Goal: Information Seeking & Learning: Learn about a topic

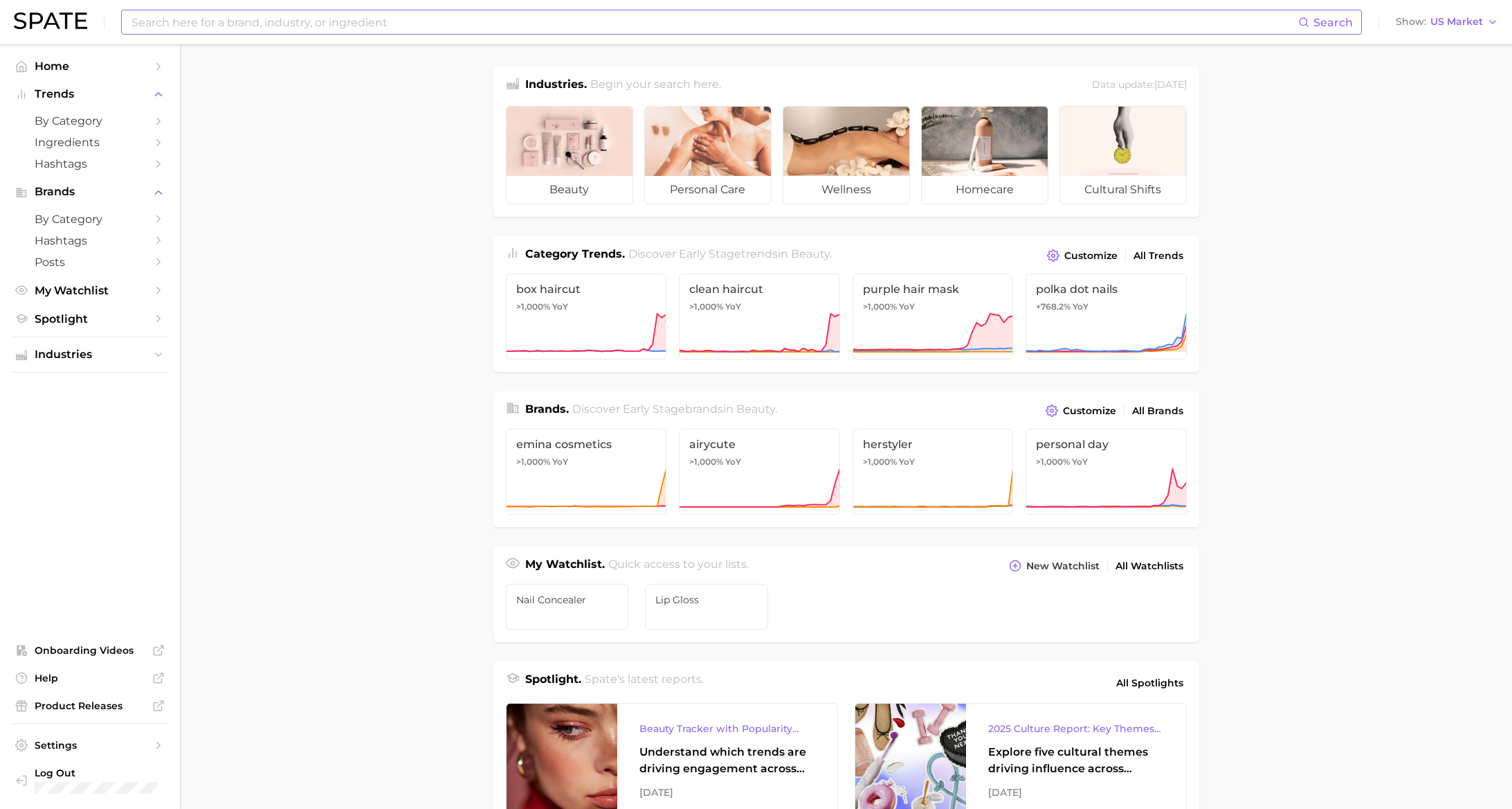
click at [227, 30] on input at bounding box center [714, 22] width 1168 height 24
type input "foaming cleanser"
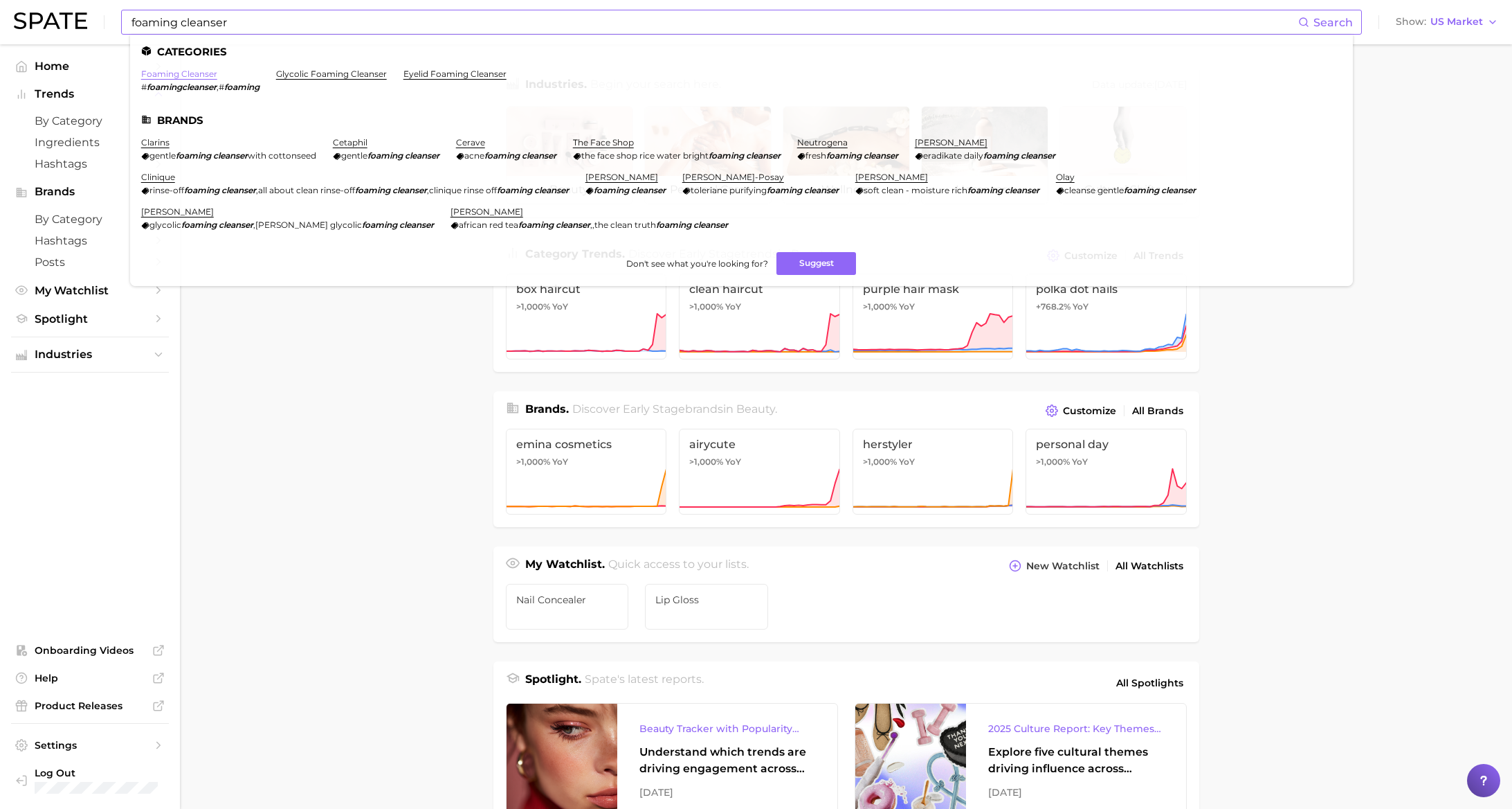
click at [202, 73] on link "foaming cleanser" at bounding box center [179, 74] width 76 height 10
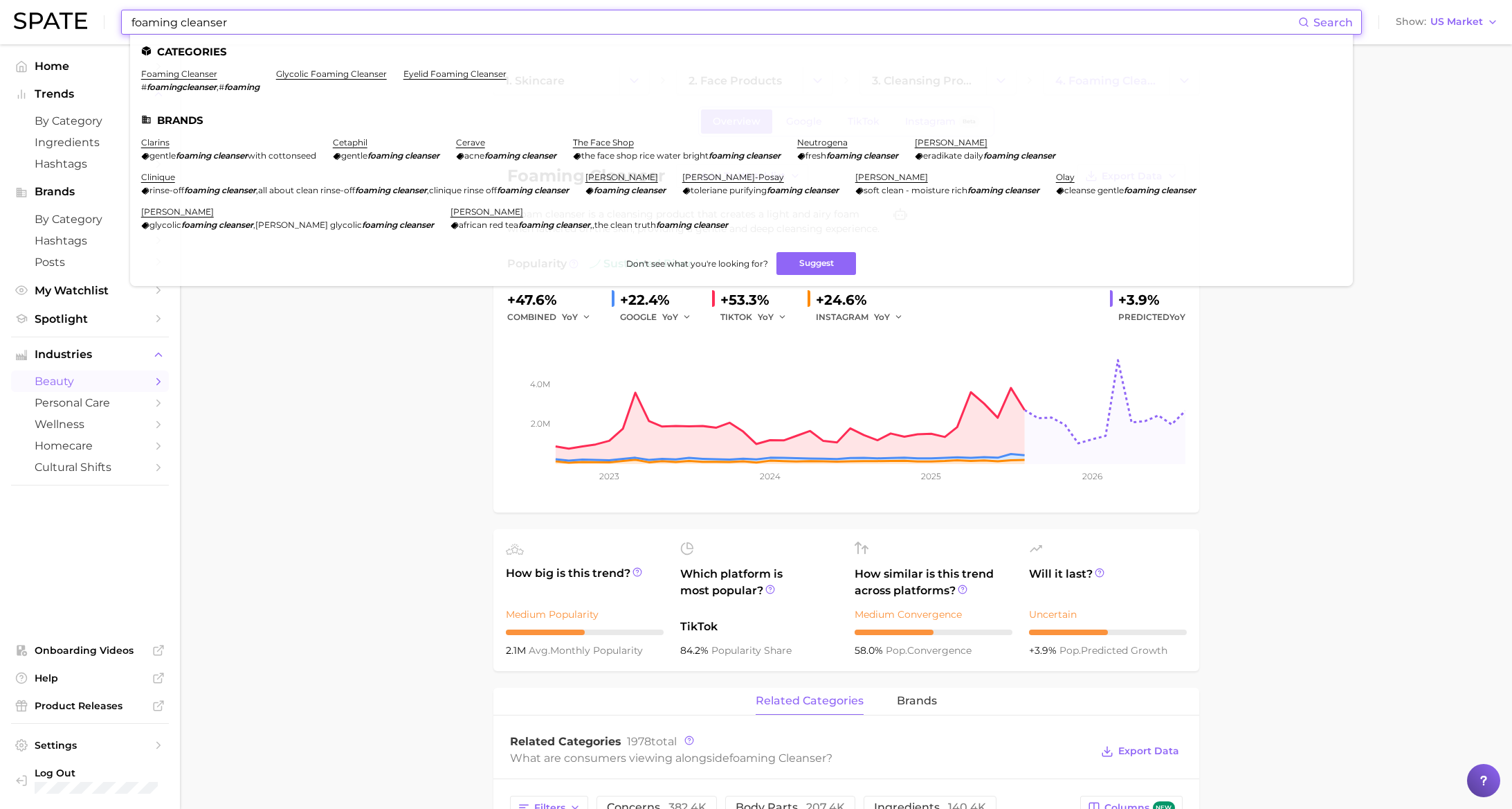
click at [230, 33] on input "foaming cleanser" at bounding box center [714, 22] width 1168 height 24
drag, startPoint x: 180, startPoint y: 22, endPoint x: 103, endPoint y: 14, distance: 77.4
click at [103, 14] on div "foaming cleanser Search Categories foaming cleanser # foamingcleanser , # foami…" at bounding box center [756, 22] width 1485 height 44
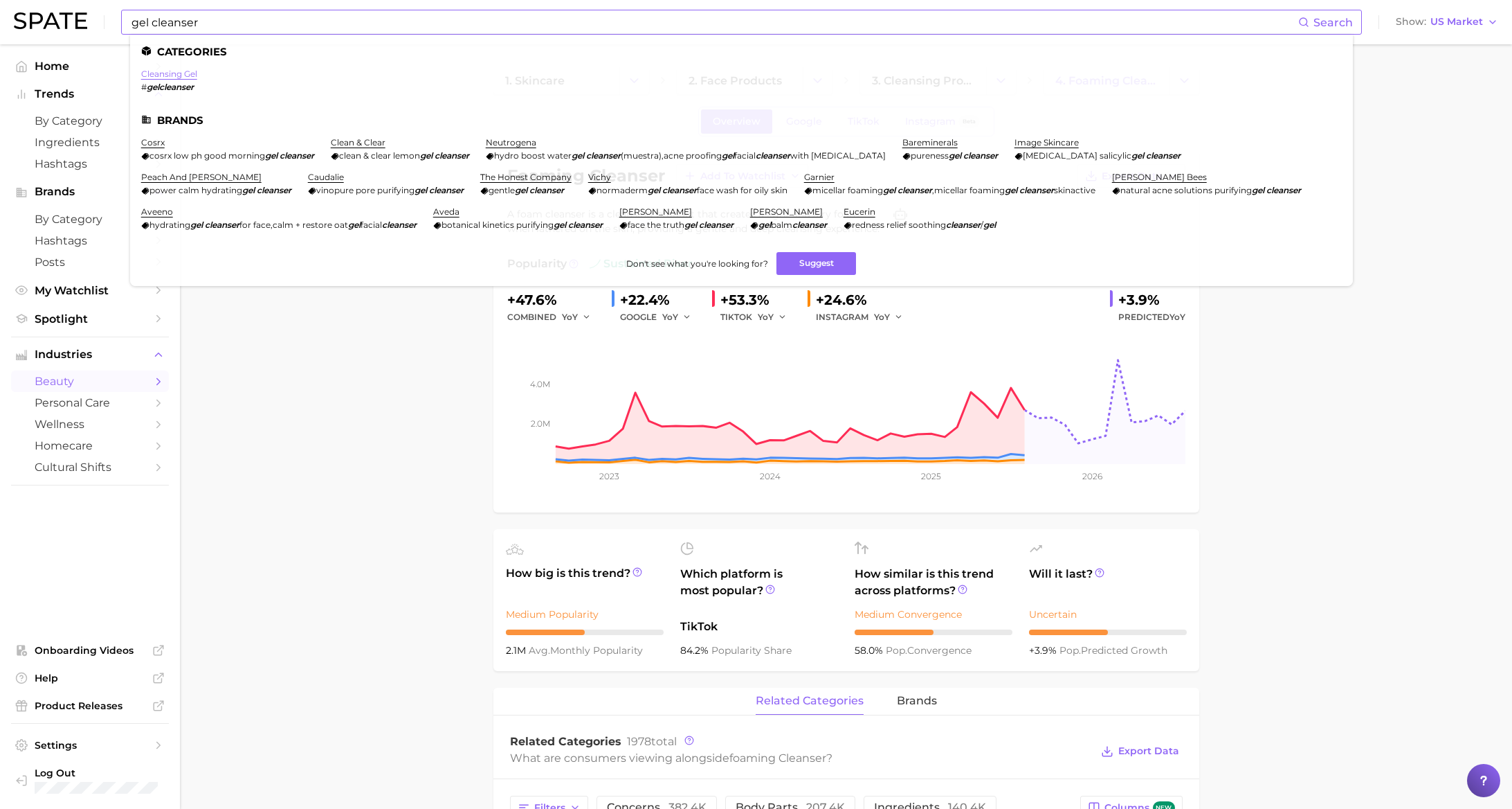
click at [163, 71] on link "cleansing gel" at bounding box center [169, 74] width 56 height 10
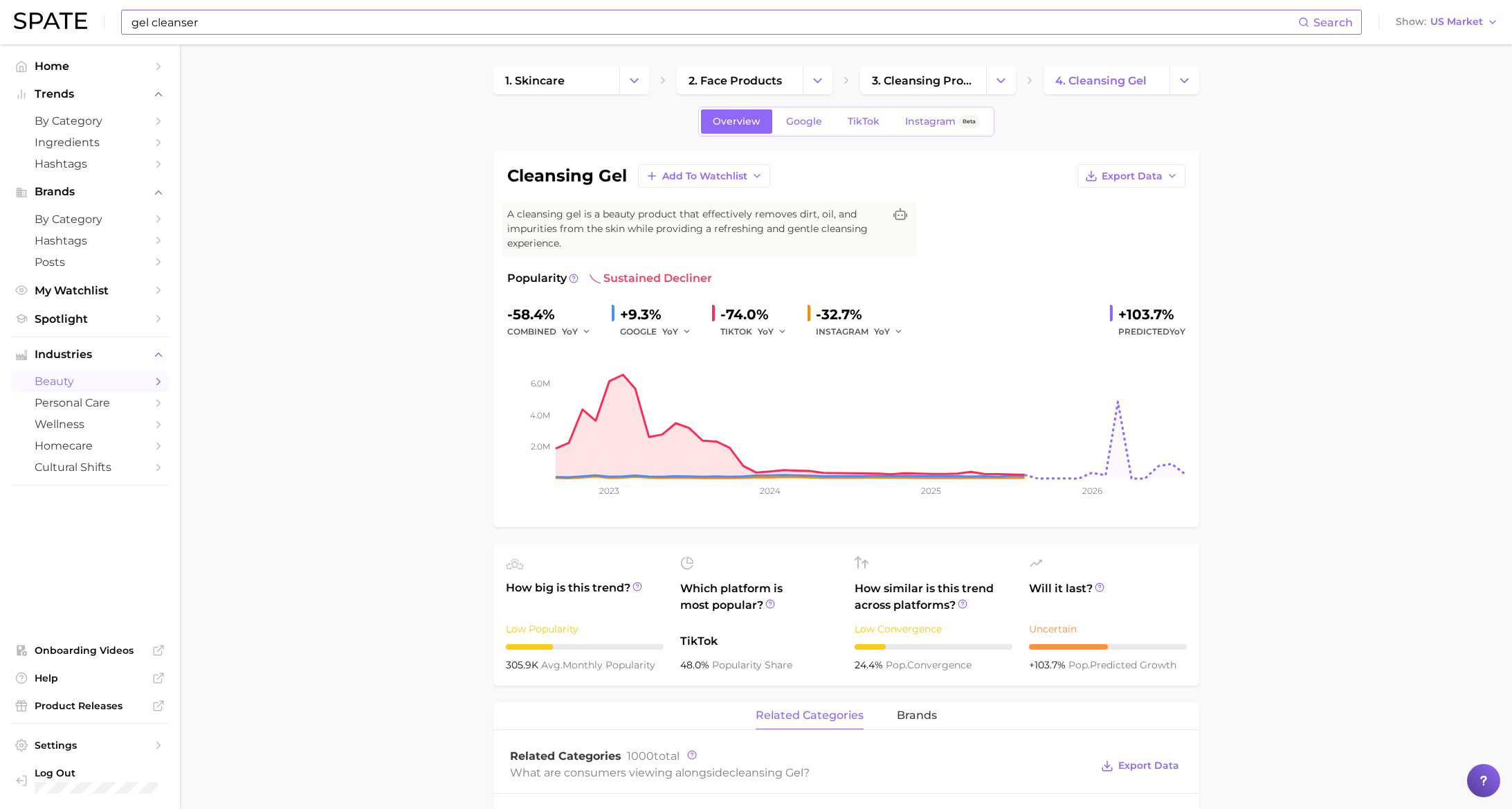
click at [220, 30] on input "gel cleanser" at bounding box center [714, 22] width 1168 height 24
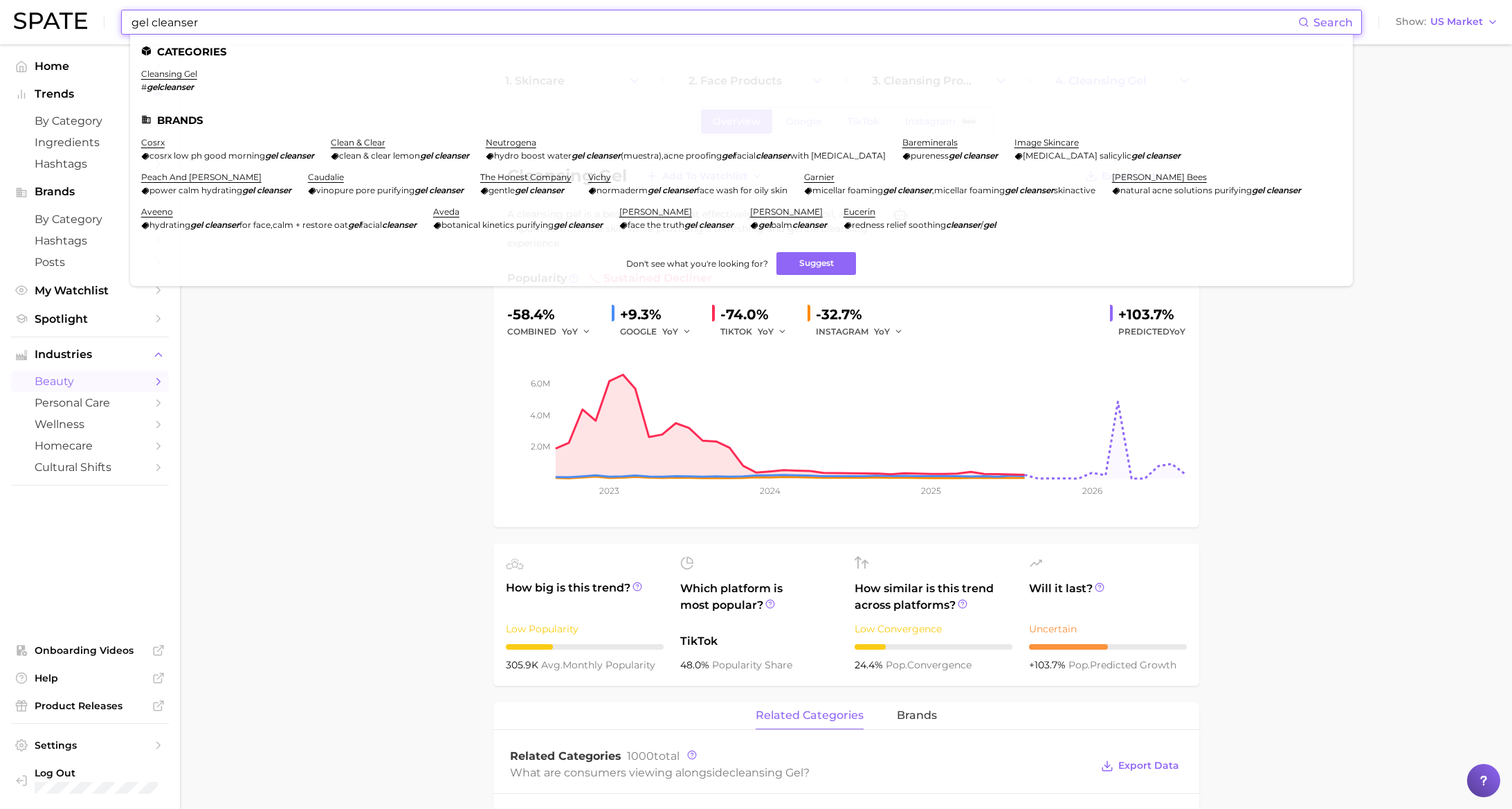
drag, startPoint x: 212, startPoint y: 18, endPoint x: 149, endPoint y: 9, distance: 63.6
click at [149, 10] on input "gel cleanser" at bounding box center [714, 22] width 1168 height 24
drag, startPoint x: 206, startPoint y: 27, endPoint x: 106, endPoint y: 30, distance: 100.0
click at [106, 30] on div "gel cleanser Search Categories cleansing gel # gelcleanser Brands cosrx cosrx l…" at bounding box center [756, 22] width 1485 height 44
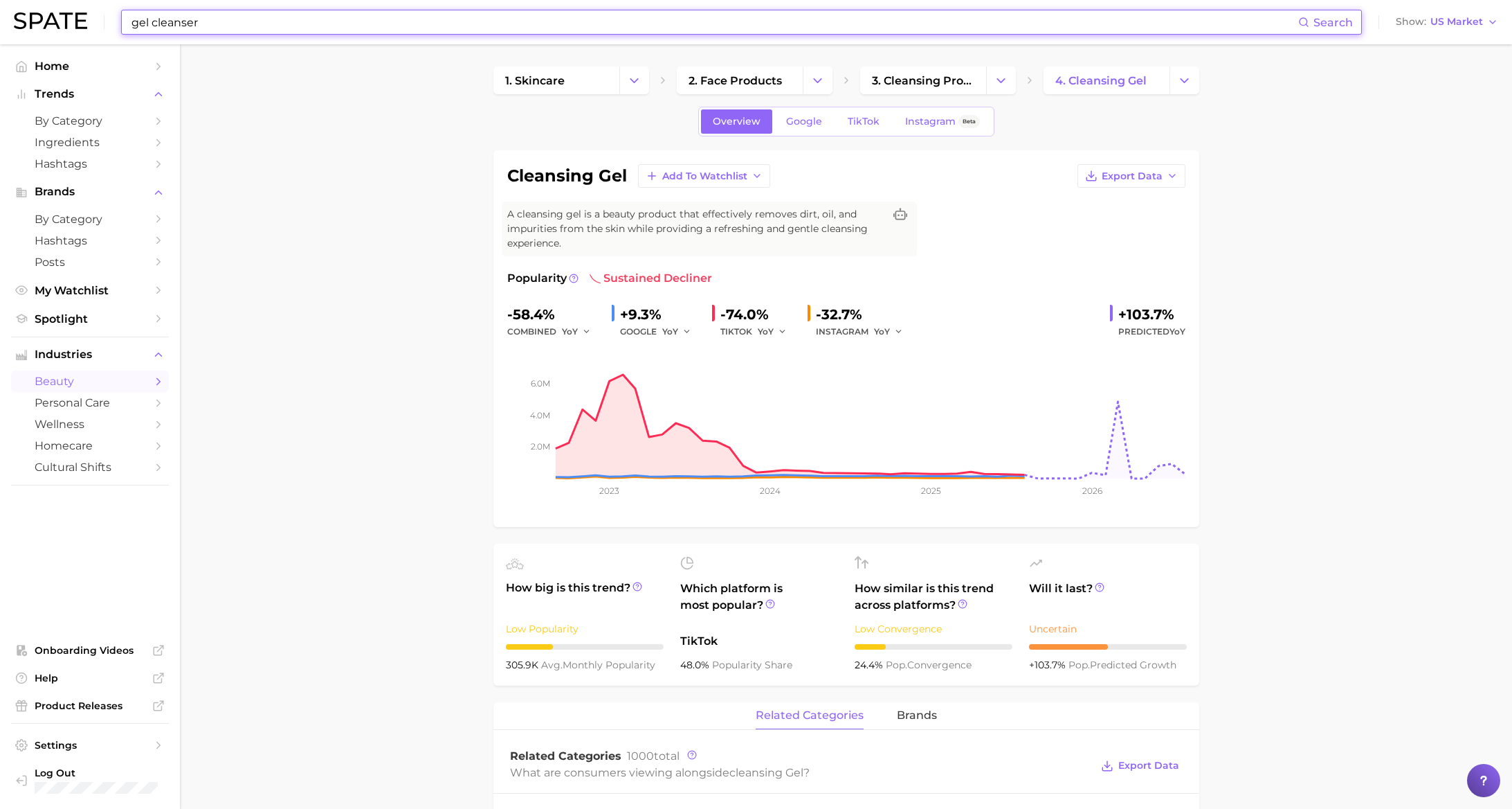
drag, startPoint x: 210, startPoint y: 28, endPoint x: 113, endPoint y: 27, distance: 97.0
click at [113, 27] on div "gel cleanser Search Show US Market" at bounding box center [756, 22] width 1485 height 44
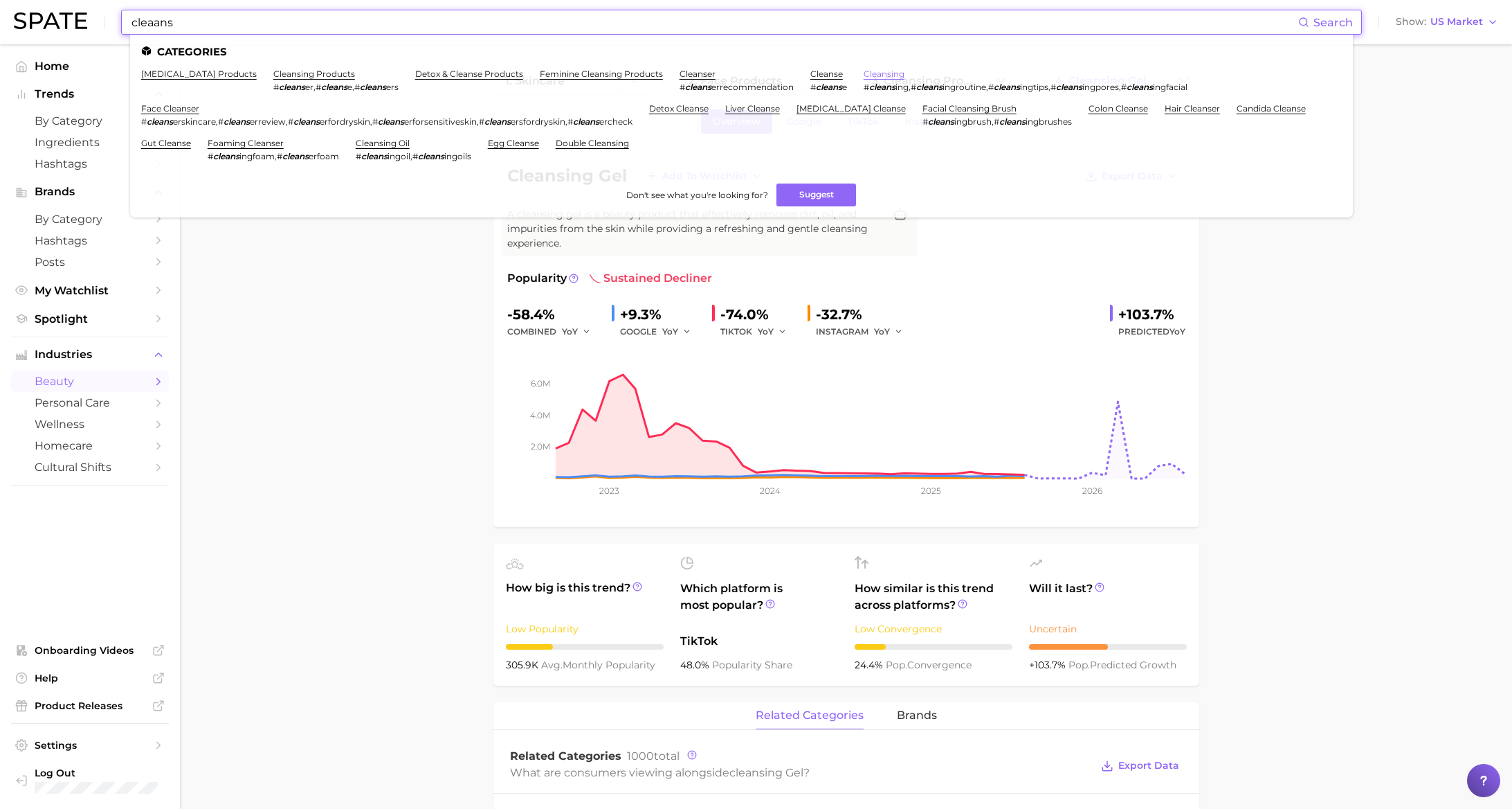
click at [878, 71] on link "cleansing" at bounding box center [883, 74] width 41 height 10
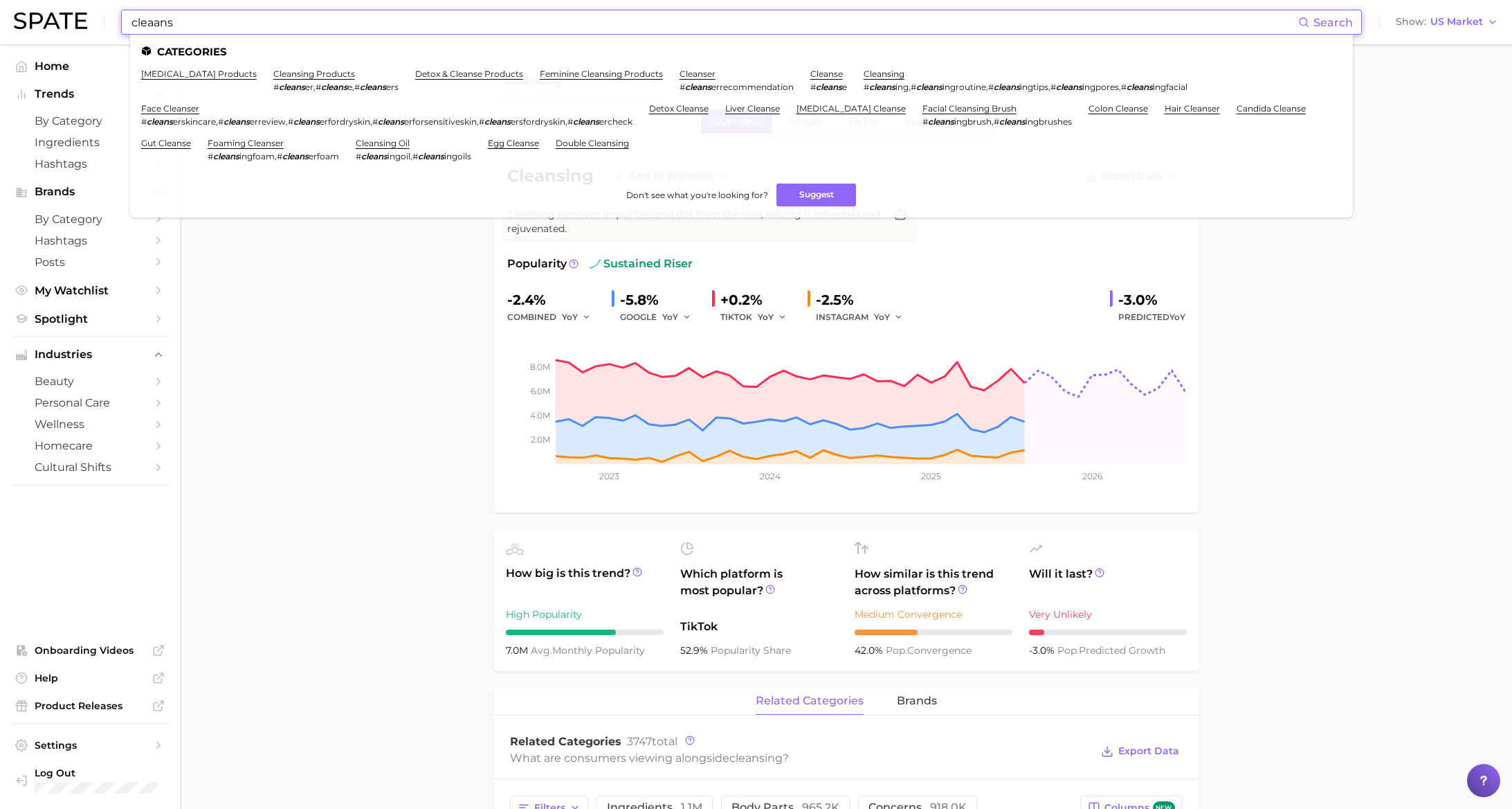
click at [403, 18] on input "cleaans" at bounding box center [714, 22] width 1168 height 24
click at [688, 74] on link "cleanser" at bounding box center [698, 74] width 36 height 10
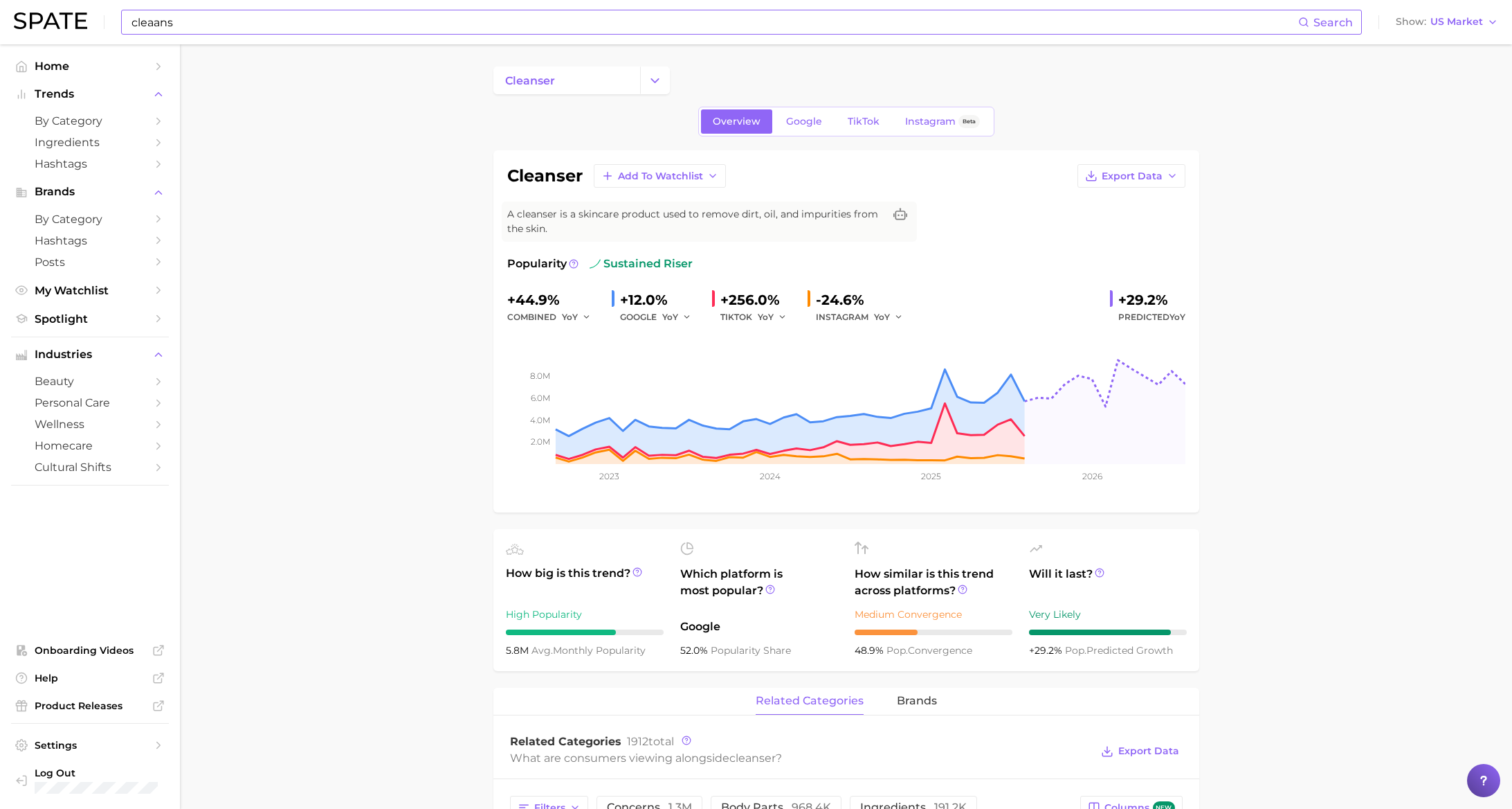
click at [470, 20] on input "cleaans" at bounding box center [714, 22] width 1168 height 24
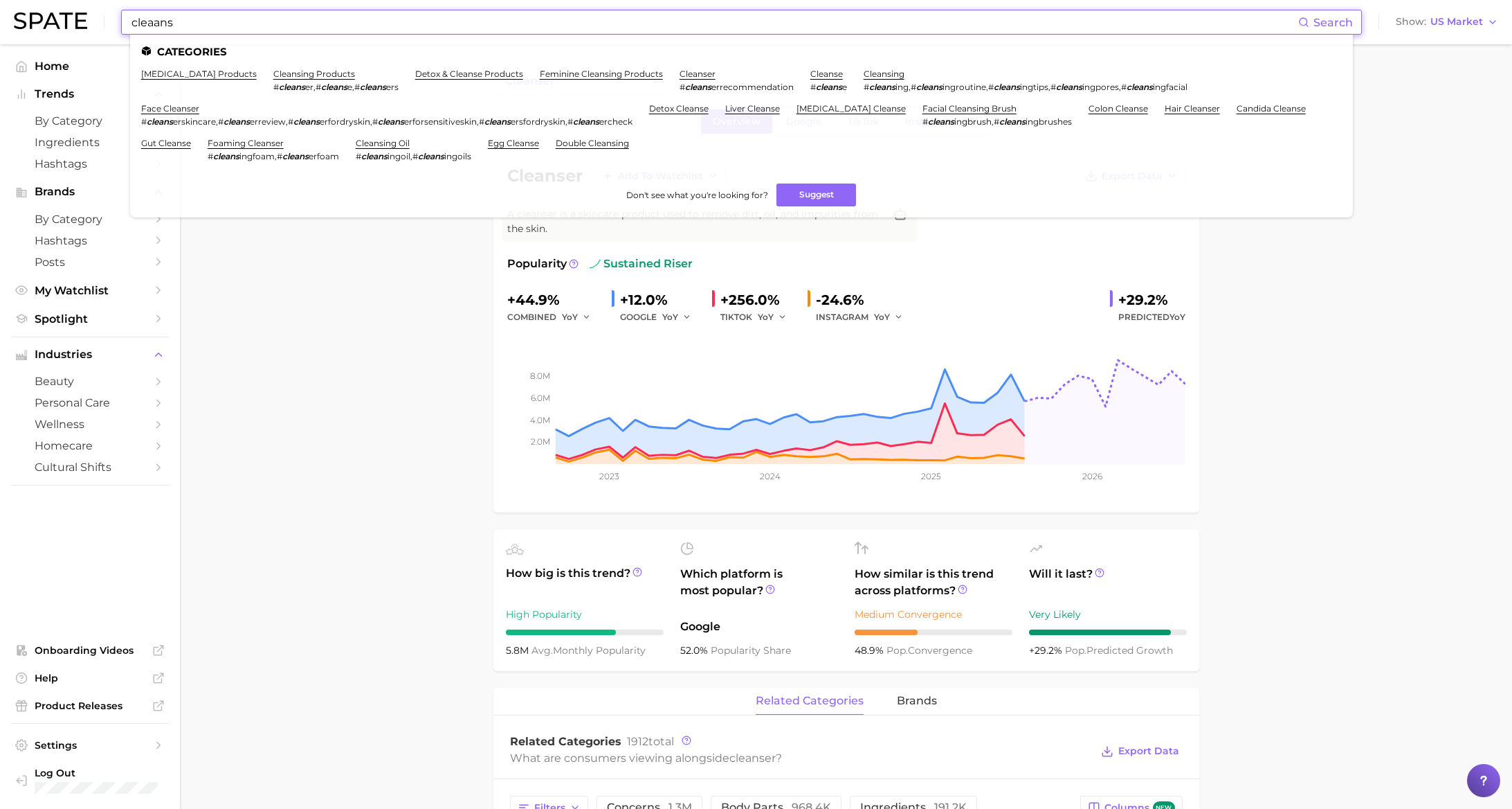
drag, startPoint x: 191, startPoint y: 29, endPoint x: 116, endPoint y: 19, distance: 75.7
click at [116, 19] on div "cleaans Search Categories [MEDICAL_DATA] products cleansing products # cleans e…" at bounding box center [756, 22] width 1485 height 44
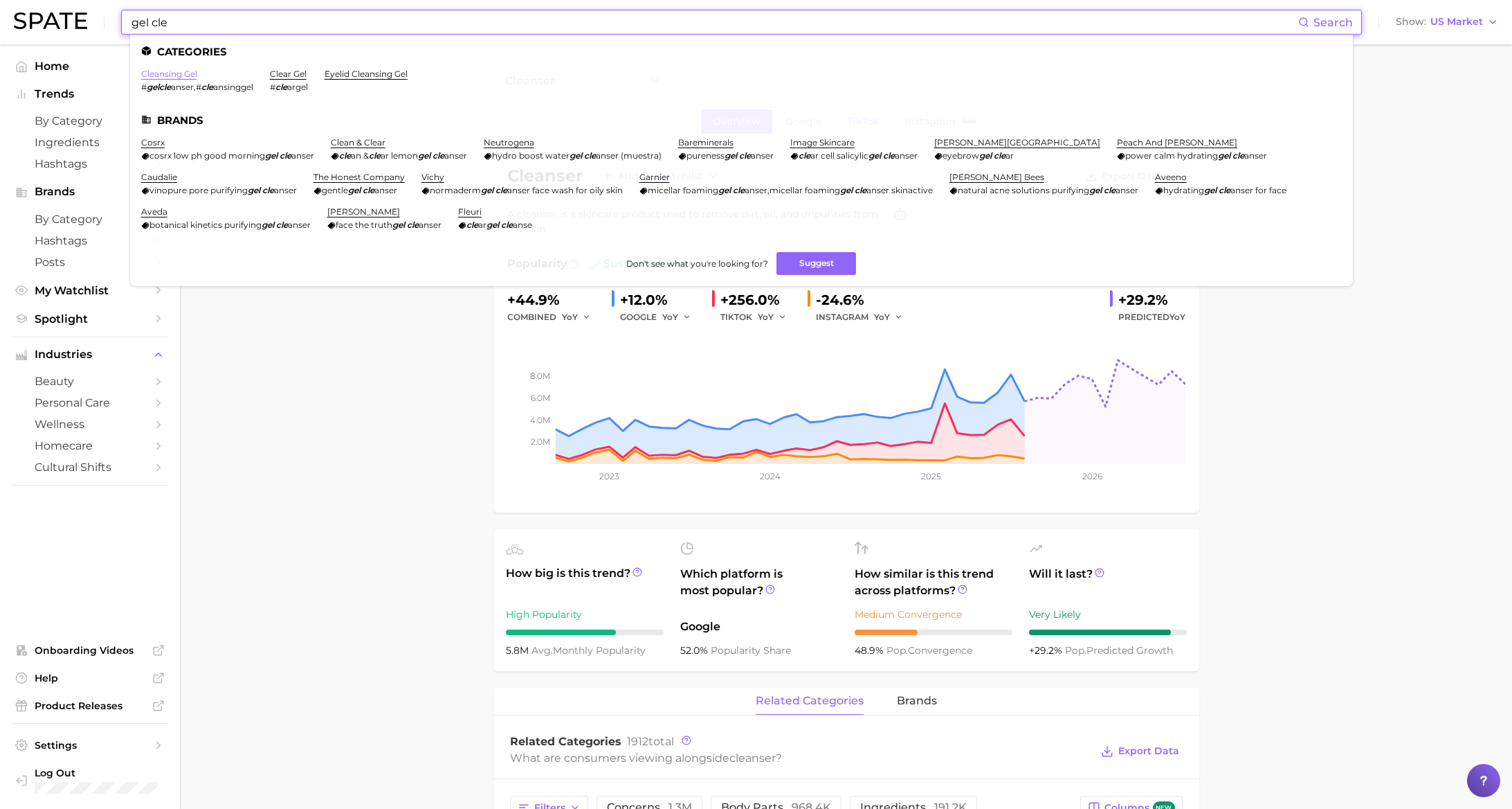
type input "gel cle"
click at [182, 72] on link "cleansing gel" at bounding box center [169, 74] width 56 height 10
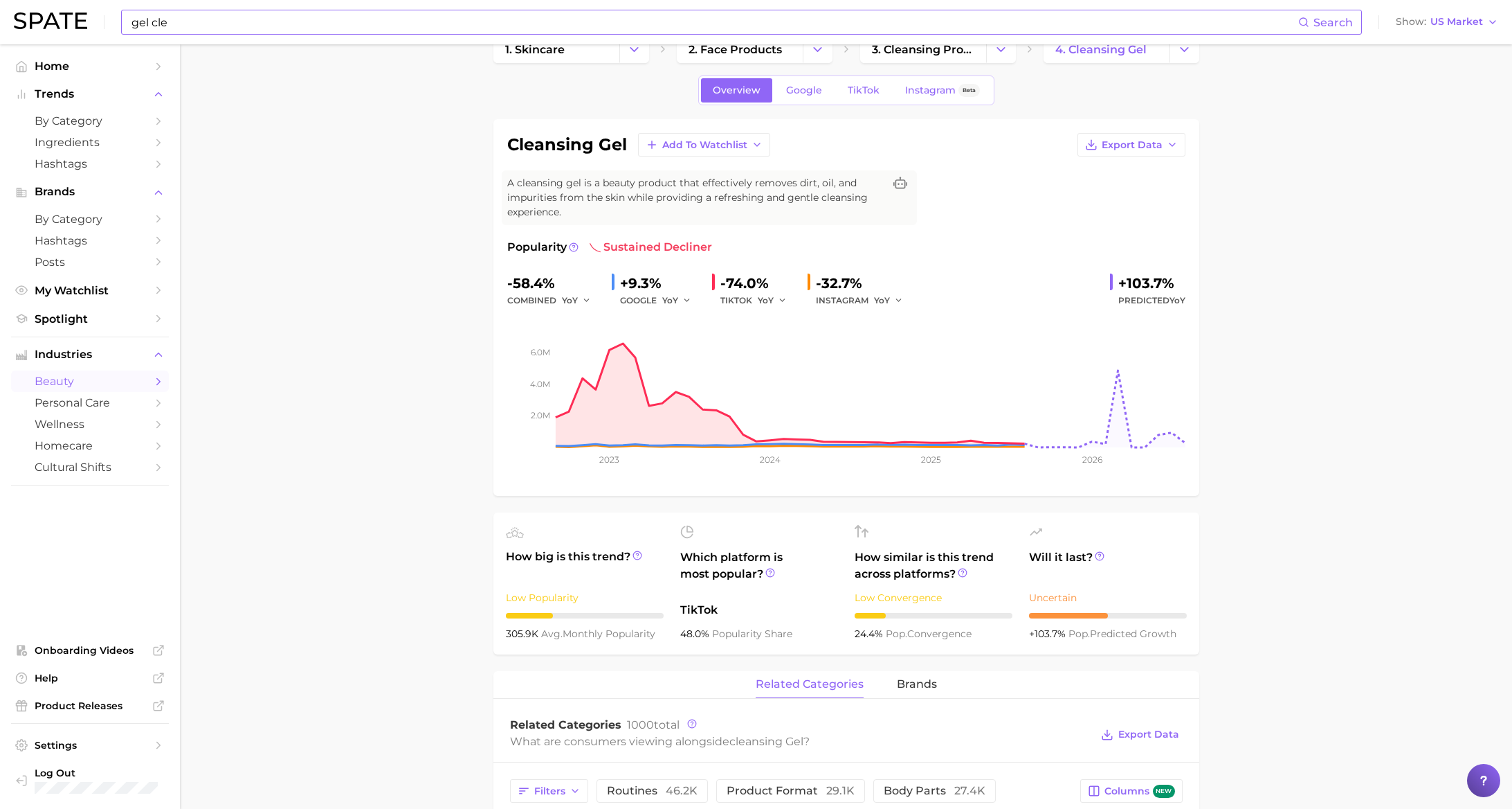
scroll to position [44, 0]
